Goal: Task Accomplishment & Management: Manage account settings

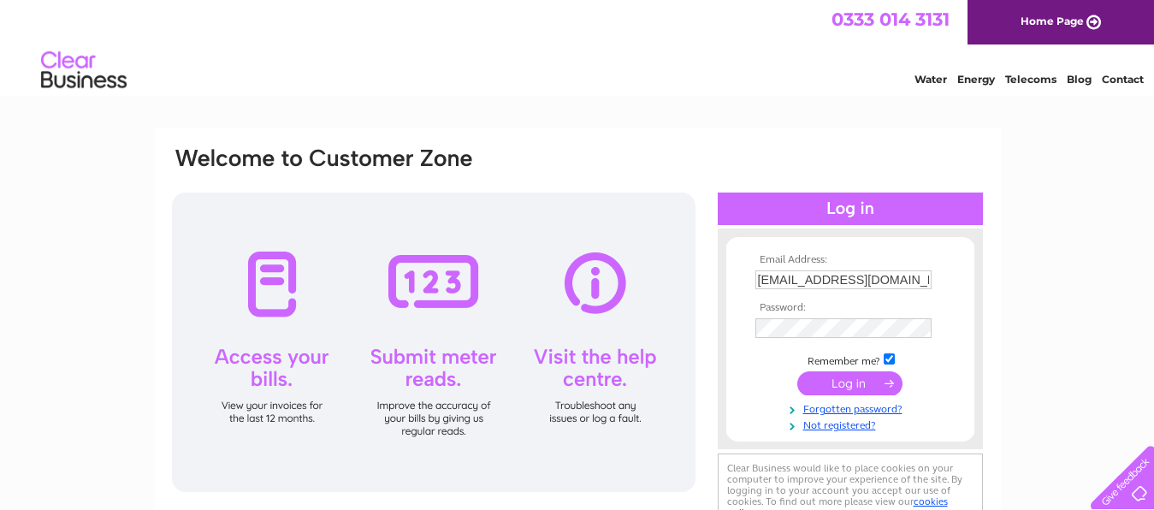
click at [847, 392] on input "submit" at bounding box center [849, 383] width 105 height 24
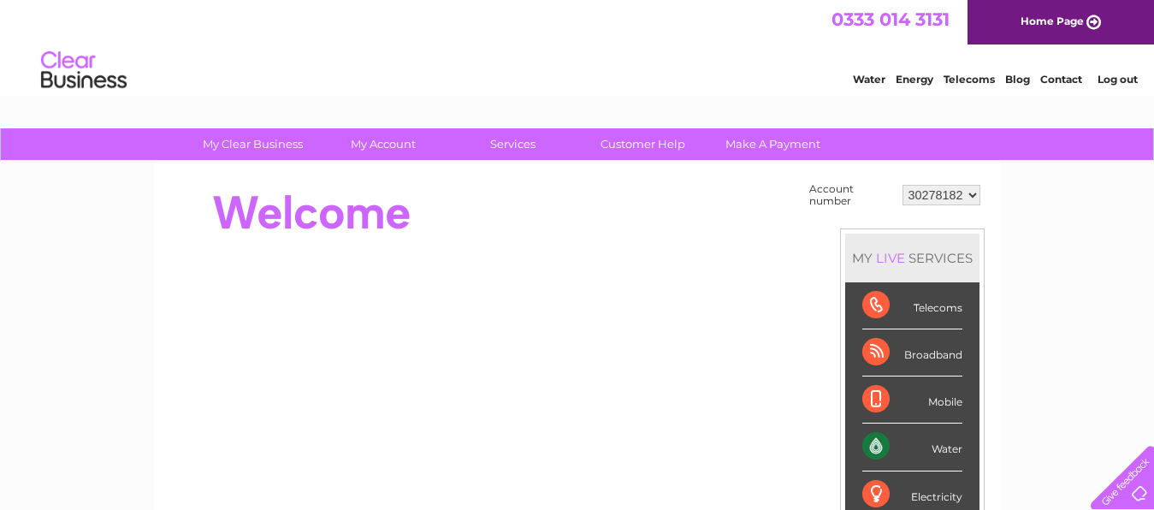
click at [902, 185] on select "30278182 30282123" at bounding box center [941, 195] width 78 height 21
select select "30282123"
click option "30282123" at bounding box center [0, 0] width 0 height 0
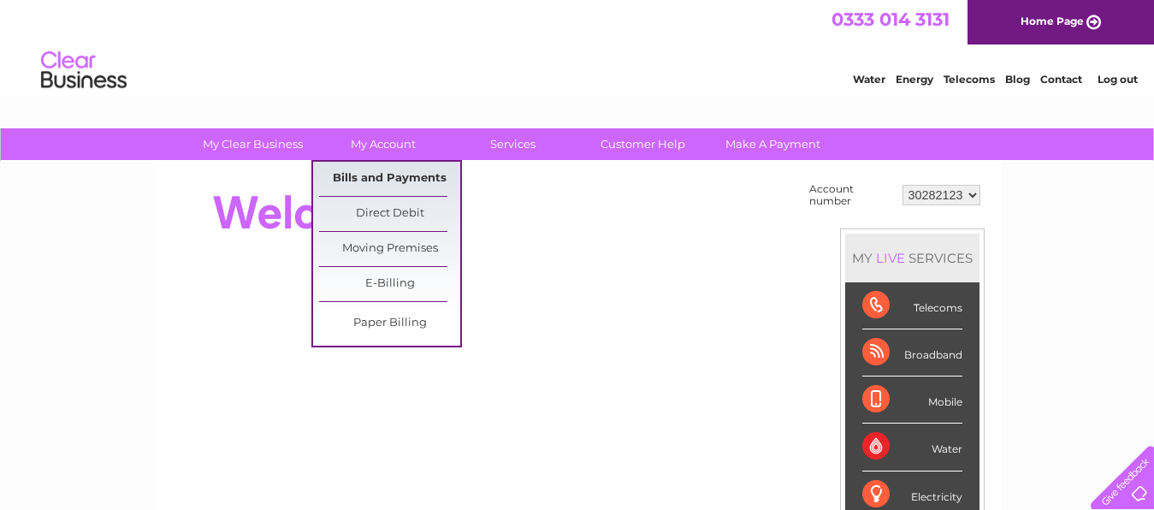
click at [364, 173] on link "Bills and Payments" at bounding box center [389, 179] width 141 height 34
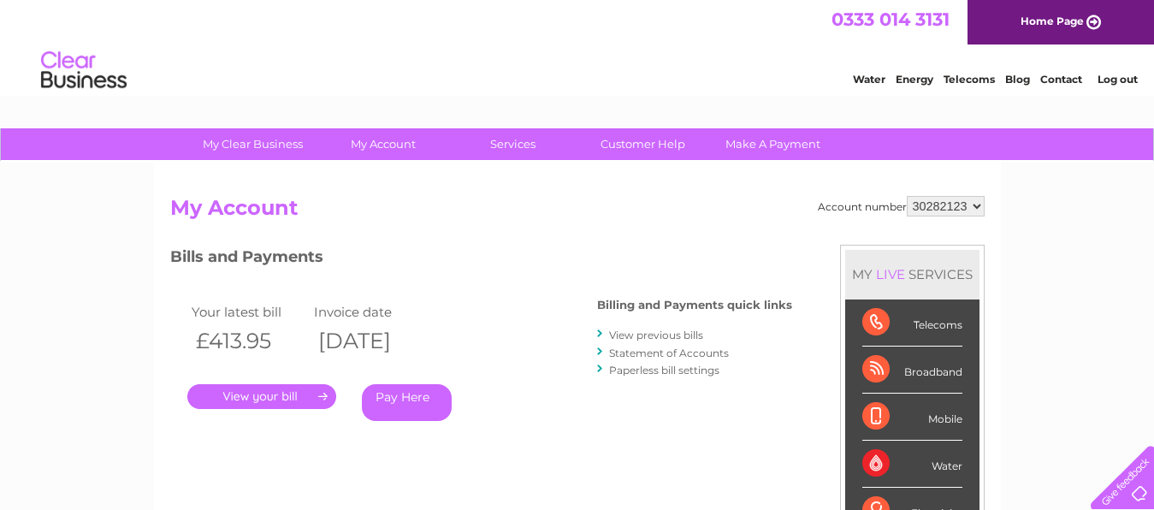
click at [907, 196] on select "30278182 30282123" at bounding box center [946, 206] width 78 height 21
select select "30278182"
click option "30278182" at bounding box center [0, 0] width 0 height 0
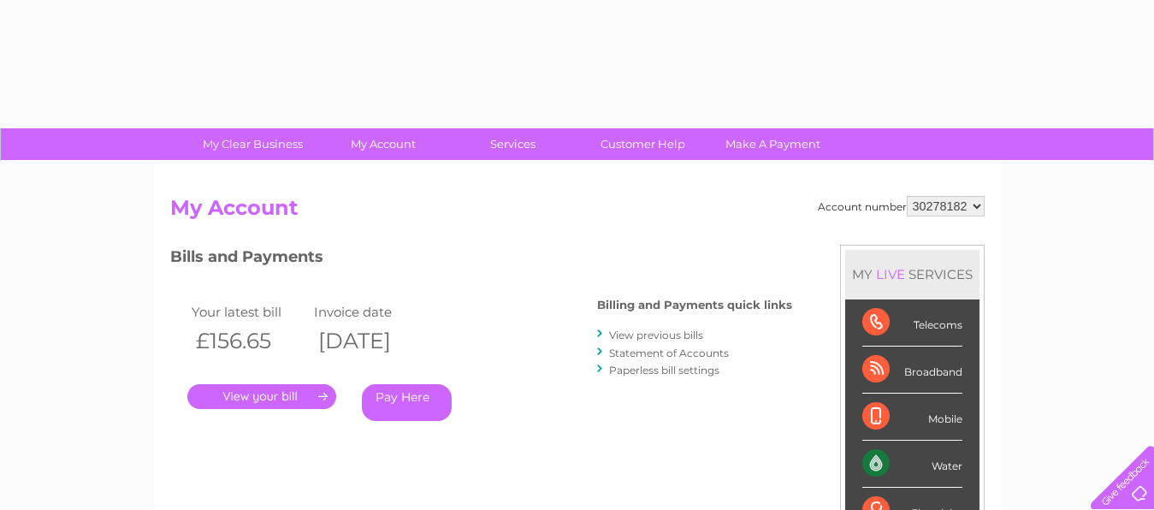
click at [249, 393] on link "." at bounding box center [261, 396] width 149 height 25
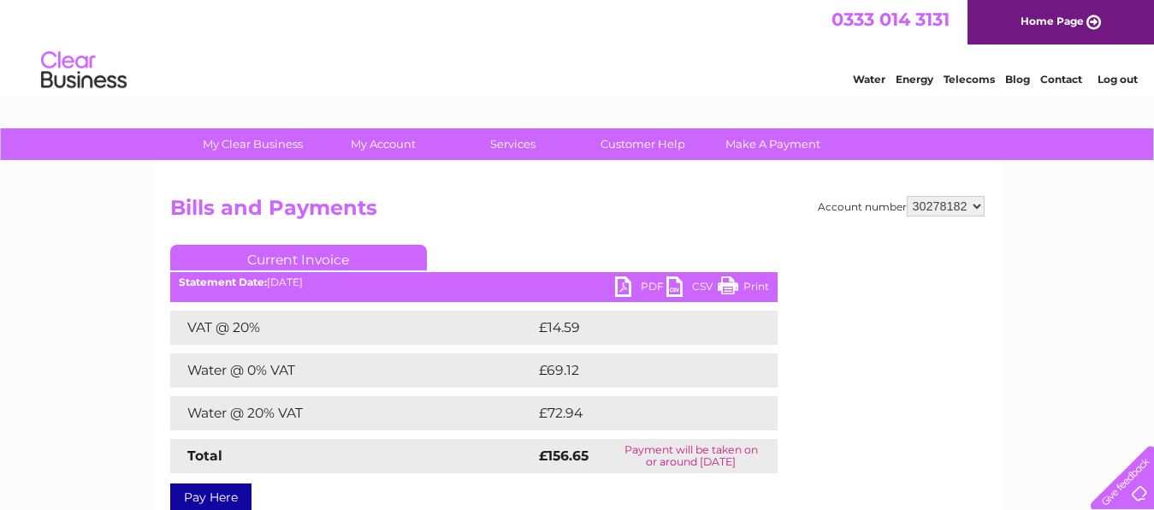
click at [648, 281] on link "PDF" at bounding box center [640, 288] width 51 height 25
